Goal: Check status: Check status

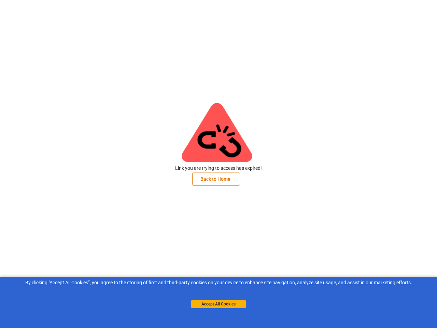
click at [218, 164] on img at bounding box center [213, 128] width 102 height 102
click at [216, 179] on button "Back to Home" at bounding box center [216, 178] width 48 height 13
click at [218, 304] on button "Accept All Cookies" at bounding box center [218, 304] width 55 height 8
click at [218, 164] on img at bounding box center [213, 128] width 102 height 102
click at [216, 179] on button "Back to Home" at bounding box center [216, 178] width 48 height 13
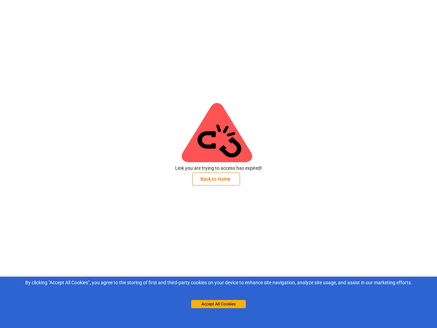
click at [218, 304] on button "Accept All Cookies" at bounding box center [218, 304] width 55 height 8
